Goal: Task Accomplishment & Management: Use online tool/utility

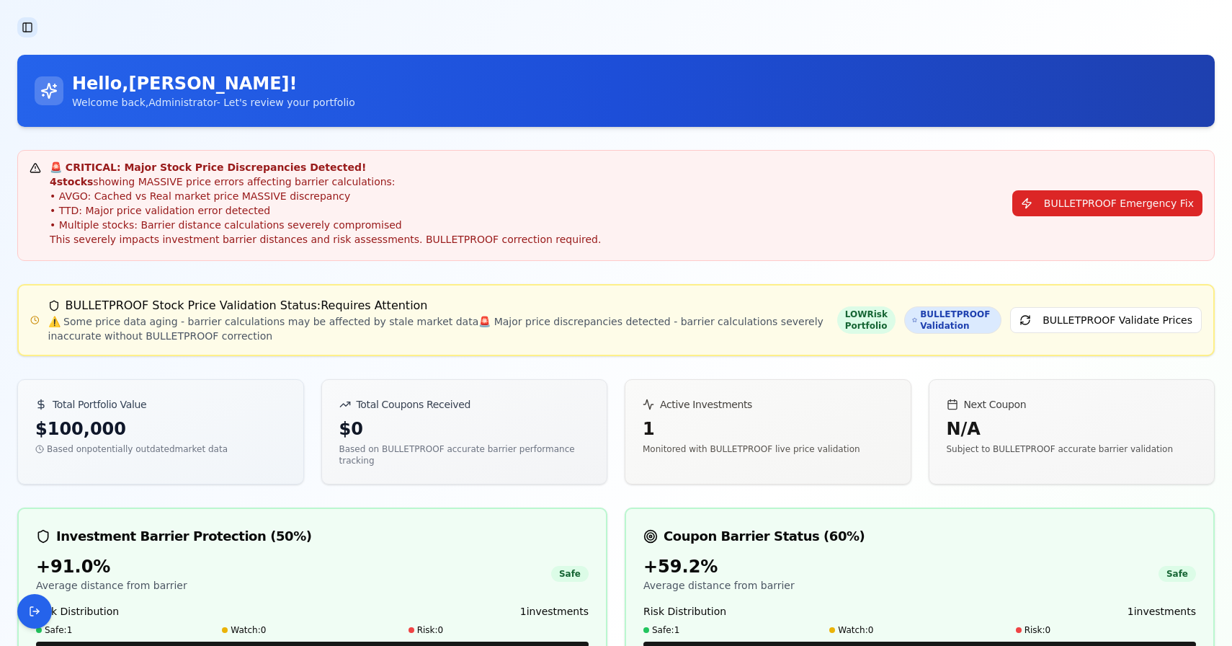
click at [32, 25] on button "Toggle Sidebar" at bounding box center [27, 27] width 20 height 20
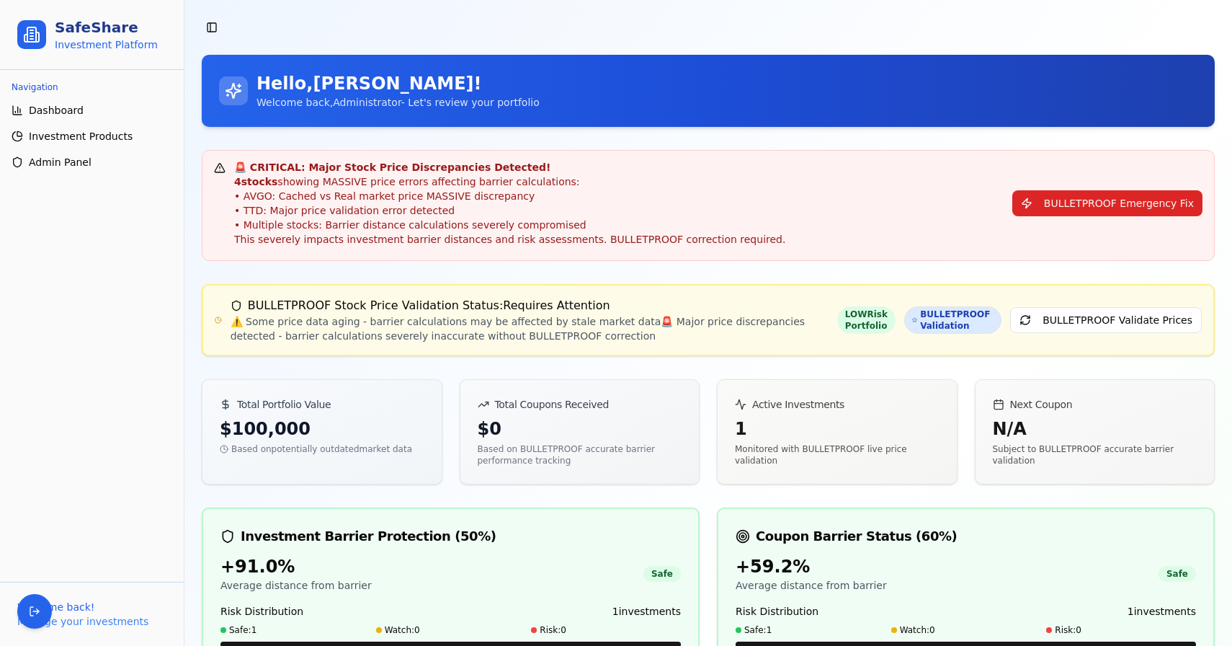
click at [74, 157] on span "Admin Panel" at bounding box center [60, 162] width 63 height 14
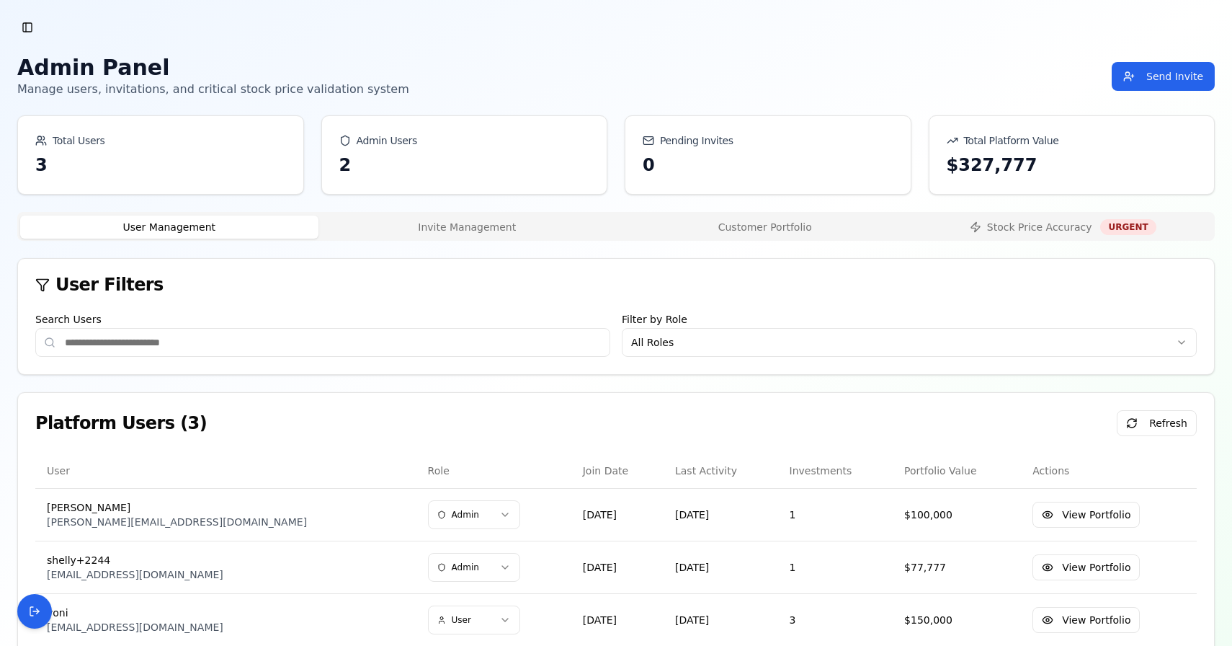
click at [757, 219] on button "Customer Portfolio" at bounding box center [765, 226] width 298 height 23
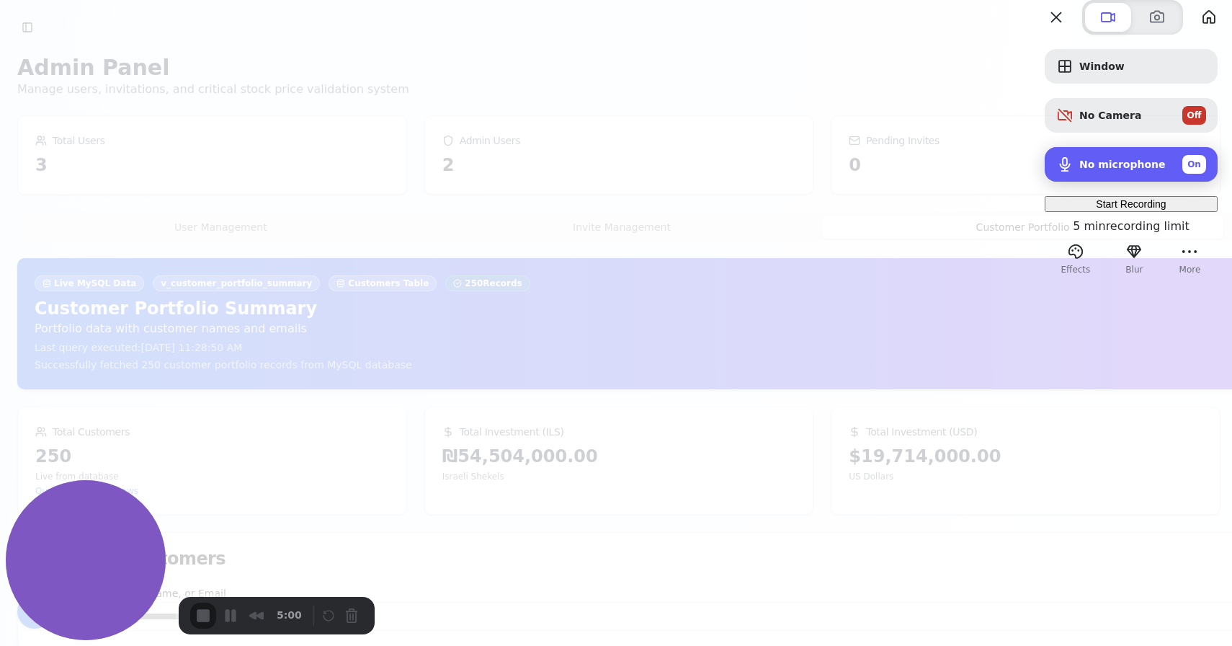
click at [1187, 171] on span "On" at bounding box center [1194, 164] width 14 height 13
click at [1102, 210] on div "Start Recording" at bounding box center [1130, 204] width 161 height 12
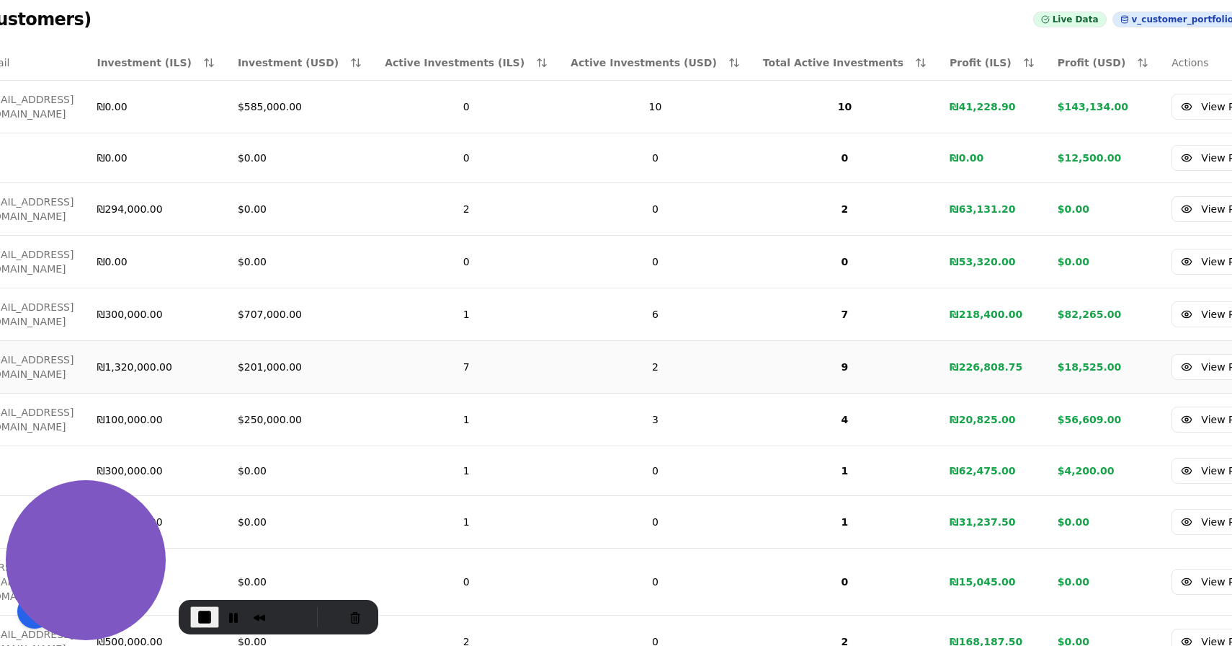
scroll to position [673, 320]
click at [1170, 354] on link "View Portfolio" at bounding box center [1223, 367] width 107 height 26
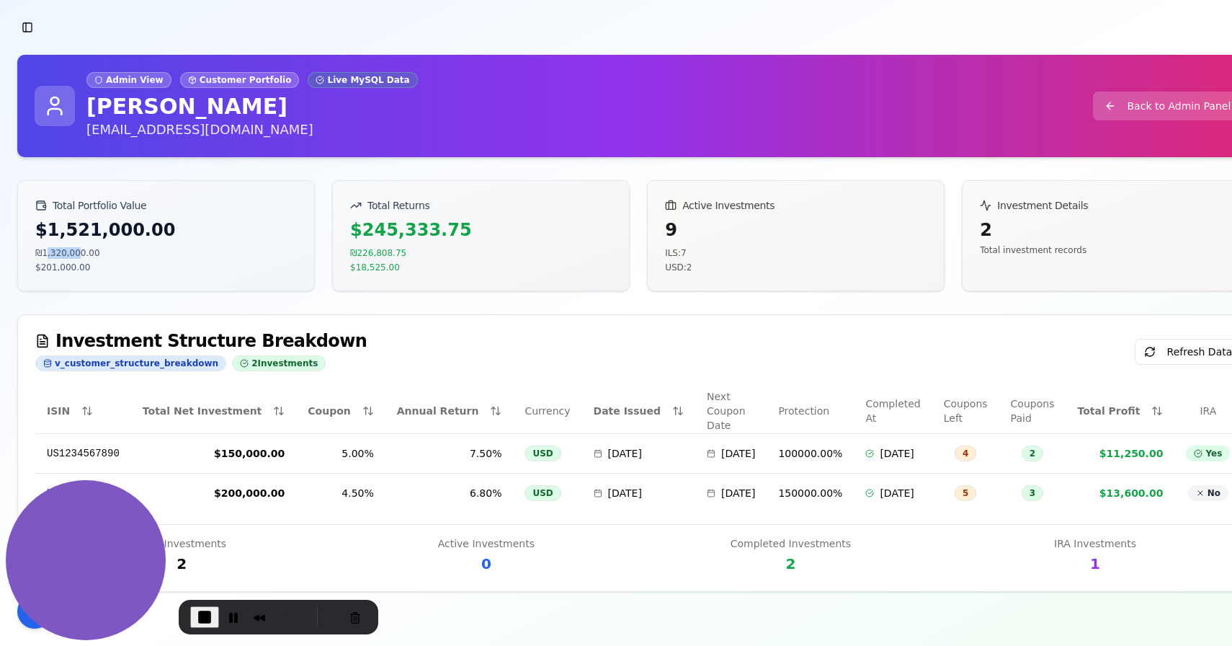
drag, startPoint x: 43, startPoint y: 253, endPoint x: 81, endPoint y: 253, distance: 38.2
click at [81, 253] on div "₪1,320,000.00" at bounding box center [166, 253] width 262 height 12
click at [72, 272] on div "$201,000.00" at bounding box center [166, 268] width 262 height 12
click at [53, 269] on div "$201,000.00" at bounding box center [166, 268] width 262 height 12
drag, startPoint x: 398, startPoint y: 251, endPoint x: 332, endPoint y: 253, distance: 66.3
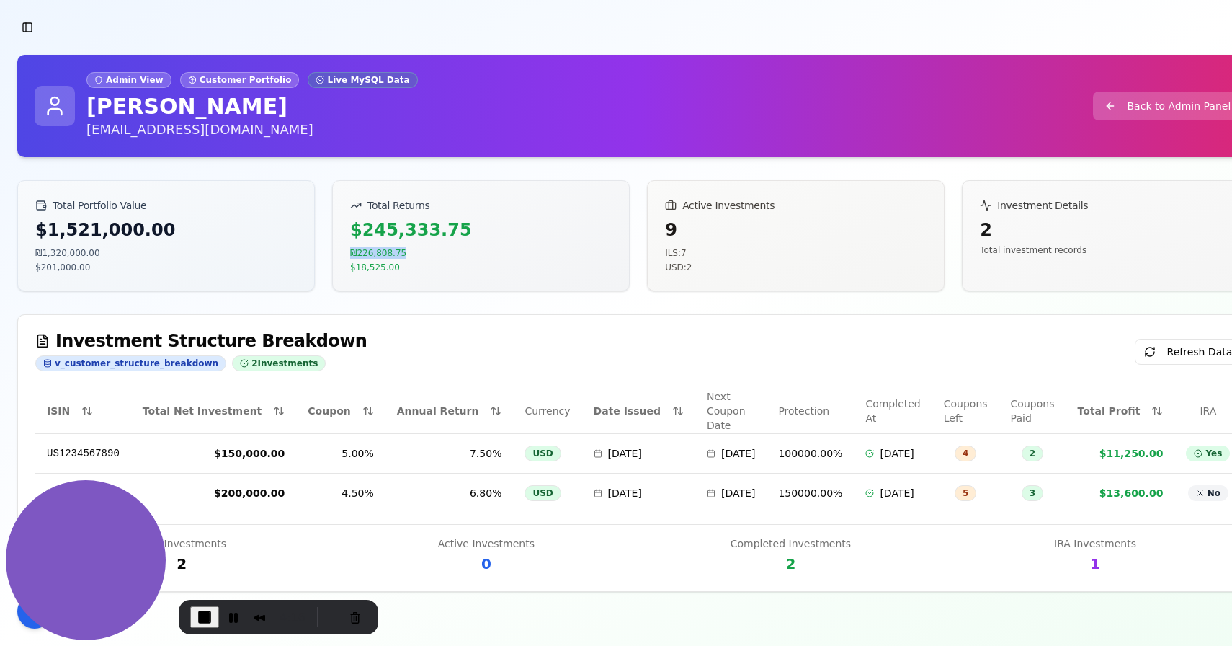
click at [333, 253] on div "$245,333.75 ₪226,808.75 $18,525.00" at bounding box center [481, 254] width 296 height 72
click at [402, 272] on div "$18,525.00" at bounding box center [481, 268] width 262 height 12
click at [358, 613] on button "Cancel Recording" at bounding box center [355, 616] width 23 height 23
